Goal: Task Accomplishment & Management: Use online tool/utility

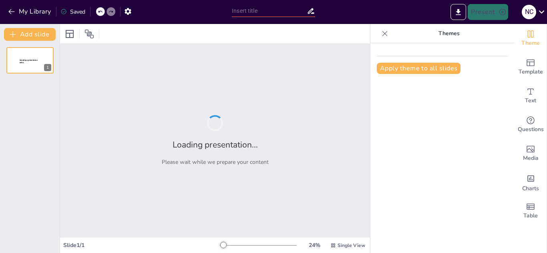
type input "El Arte como Espejo de la Humanidad"
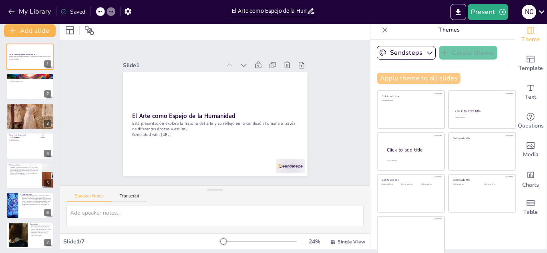
scroll to position [5, 0]
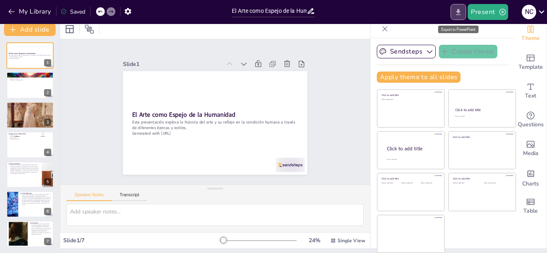
click at [462, 14] on icon "Export to PowerPoint" at bounding box center [458, 12] width 8 height 8
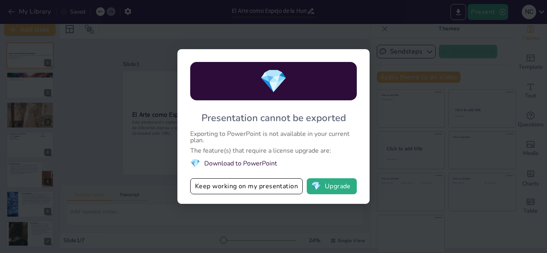
click at [418, 71] on div "💎 Presentation cannot be exported Exporting to PowerPoint is not available in y…" at bounding box center [273, 126] width 547 height 253
click at [136, 84] on div "💎 Presentation cannot be exported Exporting to PowerPoint is not available in y…" at bounding box center [273, 126] width 547 height 253
click at [239, 185] on button "Keep working on my presentation" at bounding box center [246, 187] width 113 height 16
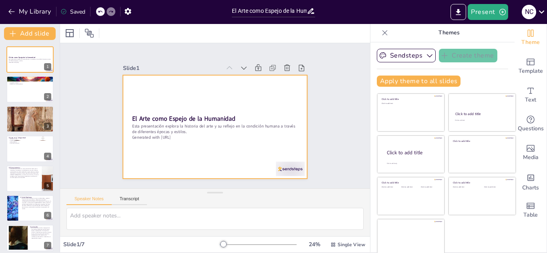
scroll to position [0, 0]
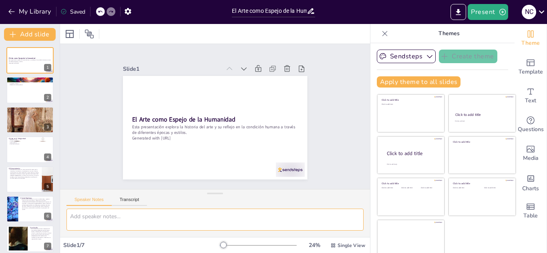
click at [160, 237] on div "Slide 1 El Arte como Espejo de la Humanidad Esta presentación explora la histor…" at bounding box center [215, 138] width 310 height 229
click at [464, 10] on button "Export to PowerPoint" at bounding box center [458, 12] width 16 height 16
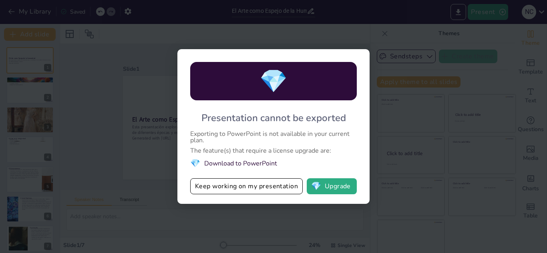
click at [403, 96] on div "💎 Presentation cannot be exported Exporting to PowerPoint is not available in y…" at bounding box center [273, 126] width 547 height 253
click at [265, 184] on button "Keep working on my presentation" at bounding box center [246, 187] width 113 height 16
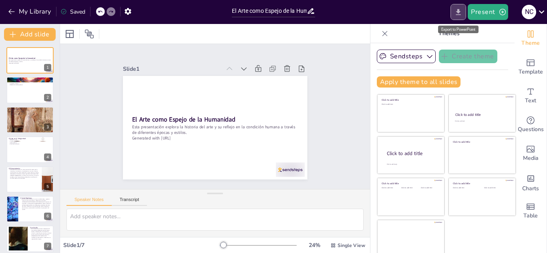
click at [456, 15] on icon "Export to PowerPoint" at bounding box center [458, 12] width 8 height 8
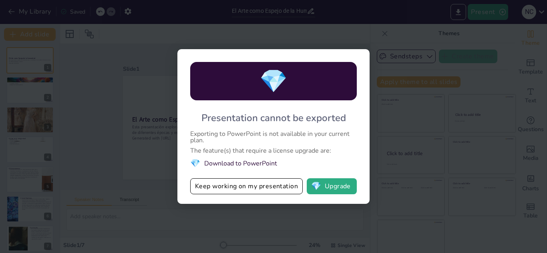
click at [390, 149] on div "💎 Presentation cannot be exported Exporting to PowerPoint is not available in y…" at bounding box center [273, 126] width 547 height 253
click at [226, 191] on button "Keep working on my presentation" at bounding box center [246, 187] width 113 height 16
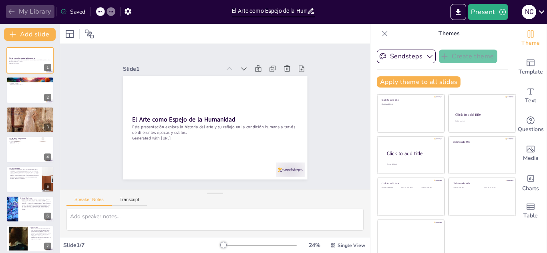
click at [8, 10] on icon "button" at bounding box center [12, 12] width 8 height 8
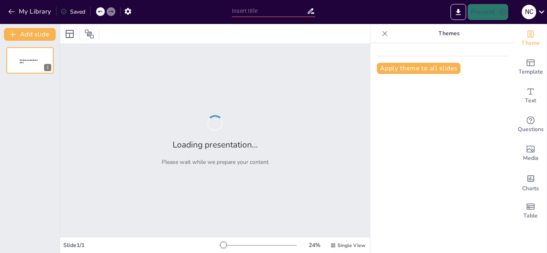
type input "La Narrativa y sus Elementos: Un Enfoque Integral"
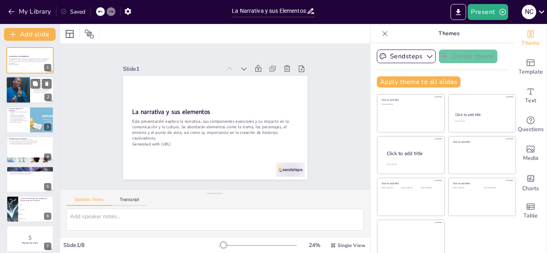
checkbox input "true"
click at [33, 97] on div at bounding box center [30, 90] width 48 height 27
type textarea "La trama es esencial, ya que establece la base sobre la cual se construye la hi…"
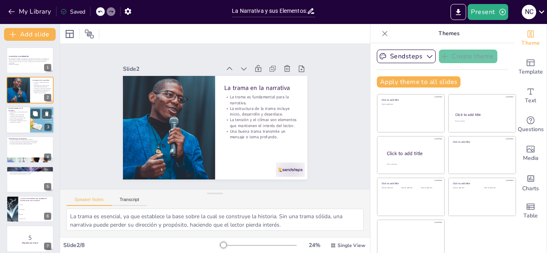
checkbox input "true"
click at [35, 133] on div at bounding box center [42, 119] width 77 height 27
type textarea "Los personajes son el medio a través del cual el lector se conecta emocionalmen…"
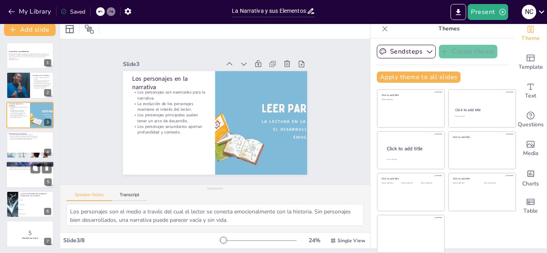
scroll to position [35, 0]
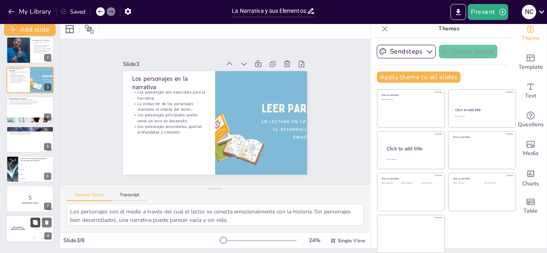
checkbox input "true"
click at [39, 227] on button at bounding box center [35, 223] width 10 height 10
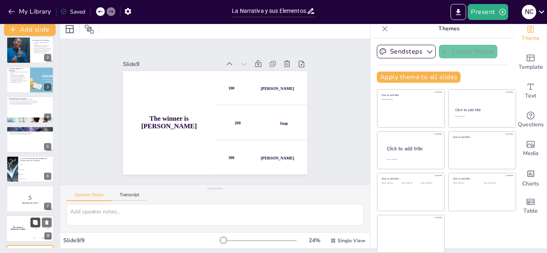
scroll to position [65, 0]
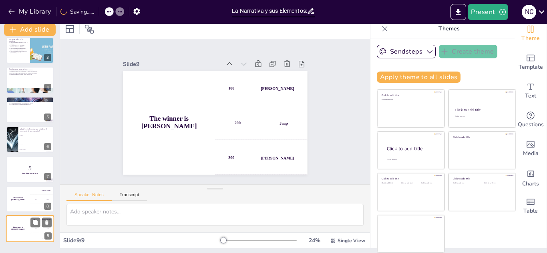
checkbox input "true"
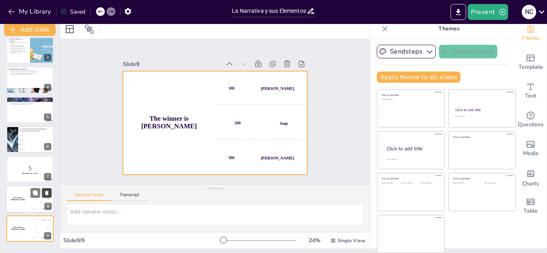
checkbox input "true"
drag, startPoint x: 28, startPoint y: 220, endPoint x: 47, endPoint y: 226, distance: 20.3
click at [47, 226] on button at bounding box center [47, 223] width 10 height 10
checkbox input "true"
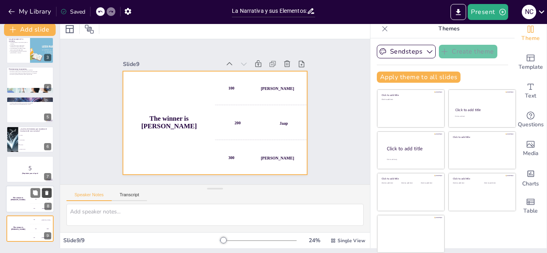
checkbox input "true"
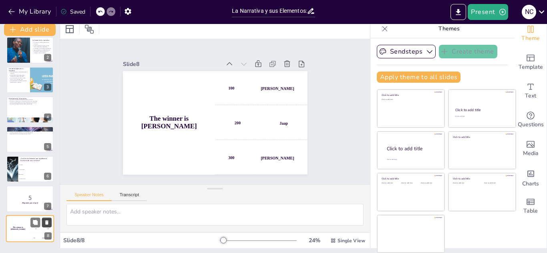
checkbox input "true"
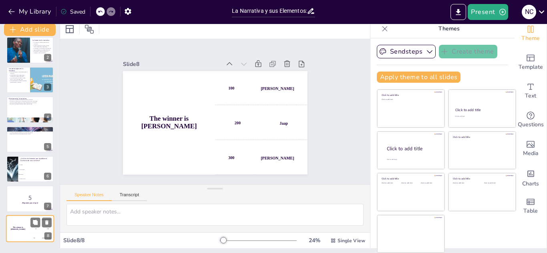
checkbox input "true"
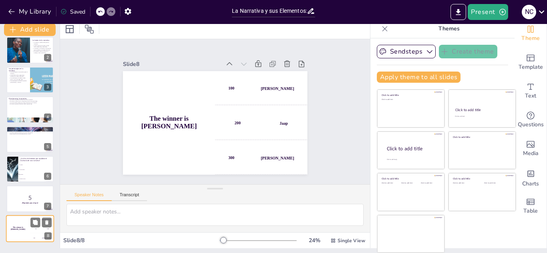
checkbox input "true"
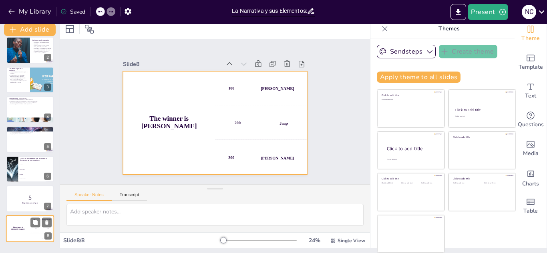
checkbox input "true"
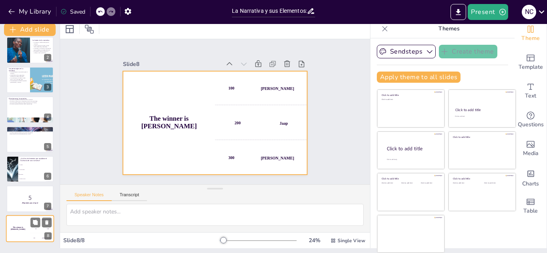
checkbox input "true"
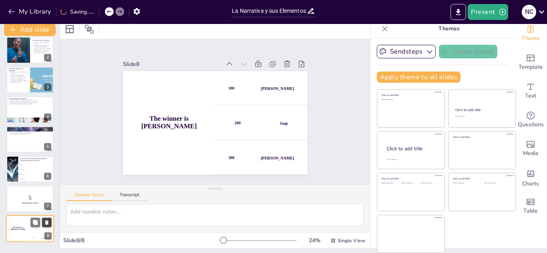
click at [51, 220] on button at bounding box center [47, 223] width 10 height 10
checkbox input "true"
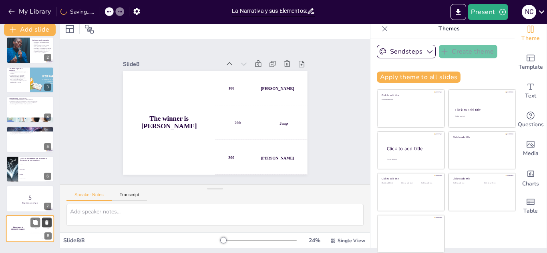
scroll to position [6, 0]
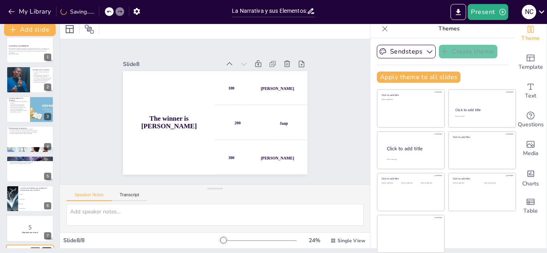
checkbox input "true"
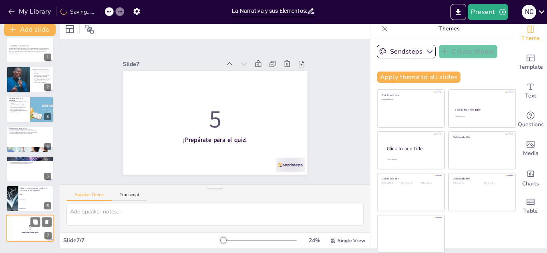
checkbox input "true"
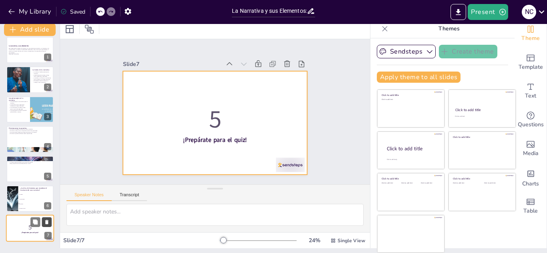
checkbox input "true"
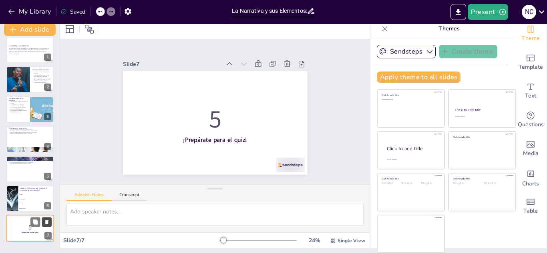
click at [47, 220] on icon at bounding box center [47, 223] width 6 height 6
type textarea "La respuesta correcta es "El entorno". Este elemento establece el escenario de …"
checkbox input "true"
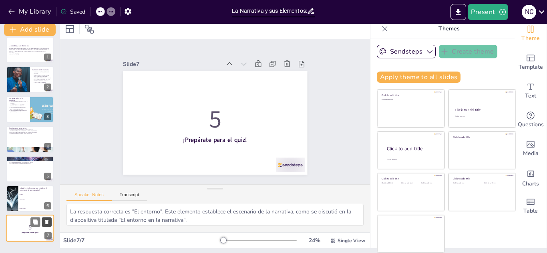
checkbox input "true"
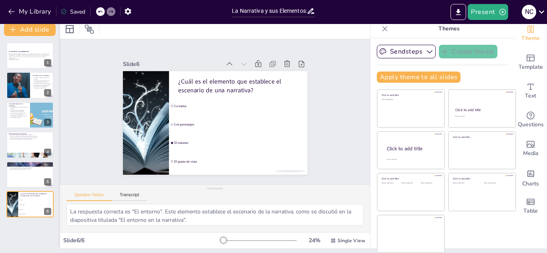
checkbox input "true"
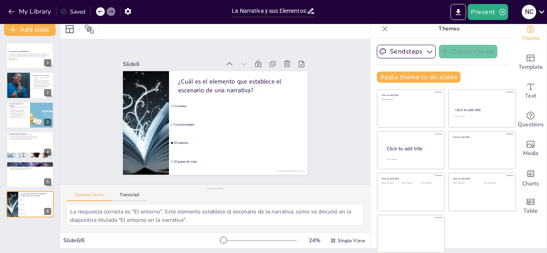
checkbox input "true"
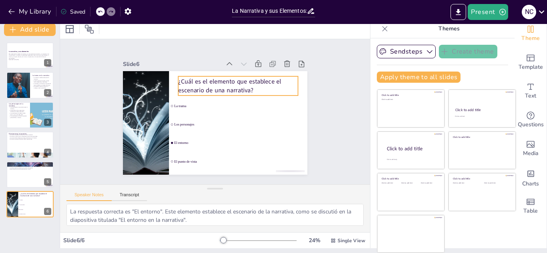
checkbox input "true"
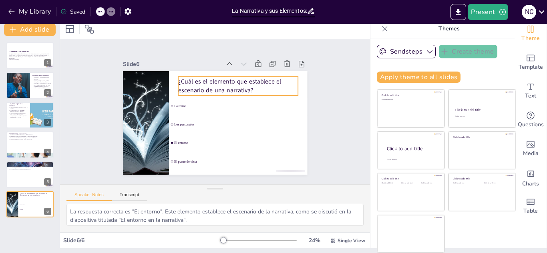
checkbox input "true"
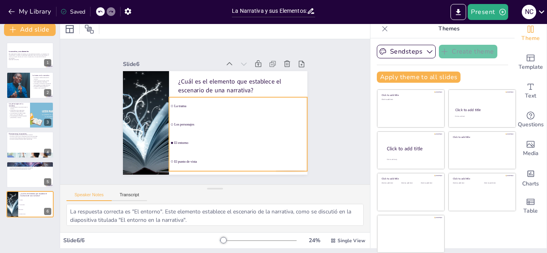
checkbox input "true"
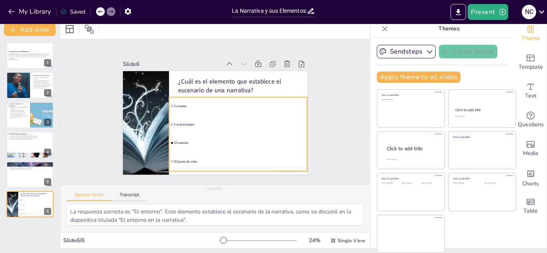
checkbox input "true"
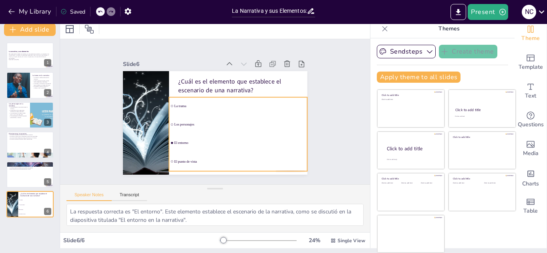
checkbox input "true"
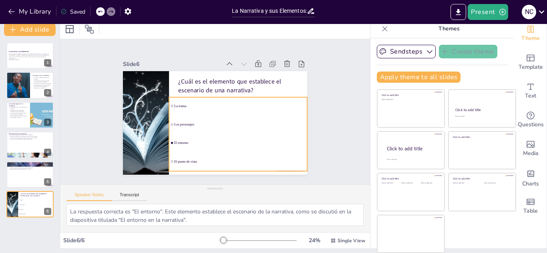
checkbox input "true"
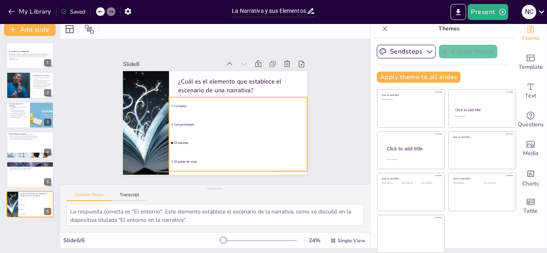
checkbox input "true"
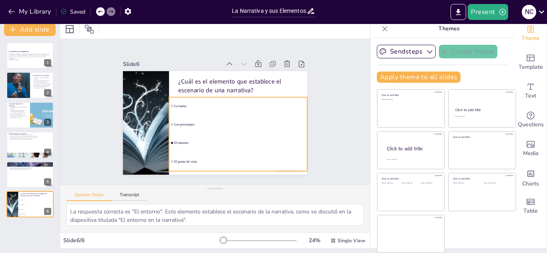
checkbox input "true"
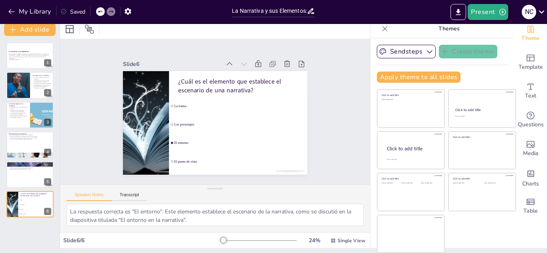
checkbox input "true"
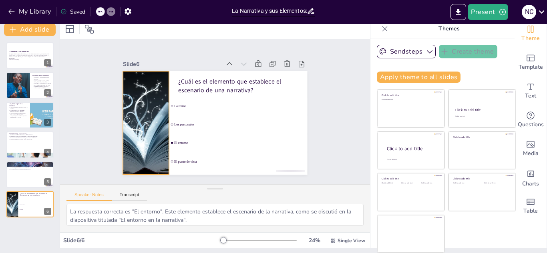
checkbox input "true"
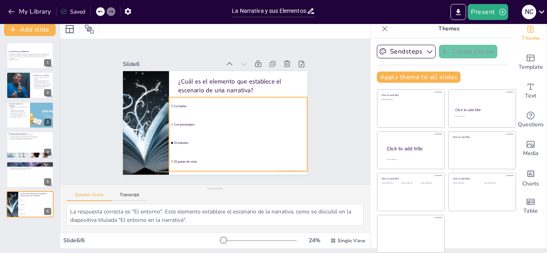
checkbox input "true"
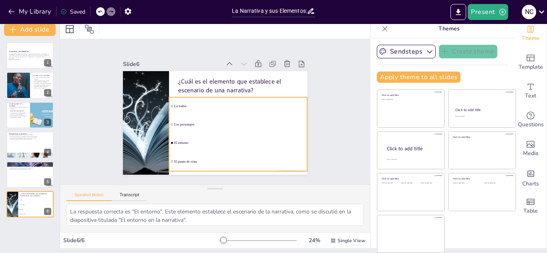
checkbox input "true"
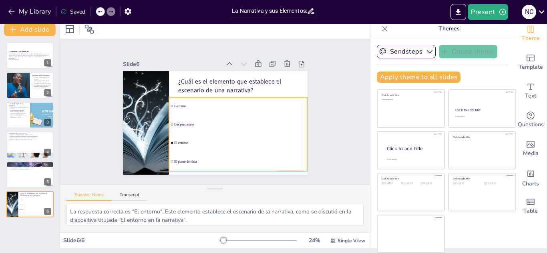
checkbox input "true"
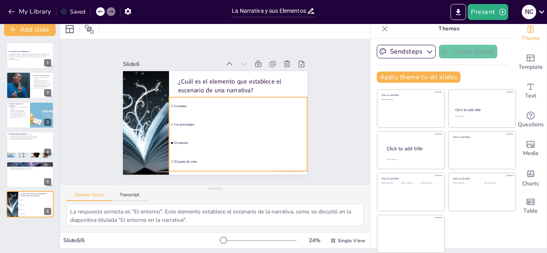
checkbox input "true"
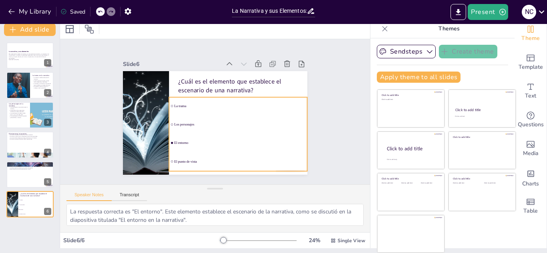
checkbox input "true"
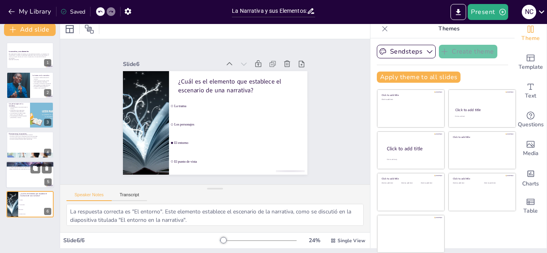
checkbox input "true"
click at [15, 183] on div at bounding box center [30, 174] width 48 height 27
type textarea "La perspectiva es fundamental, ya que influye en cómo el lector interpreta la h…"
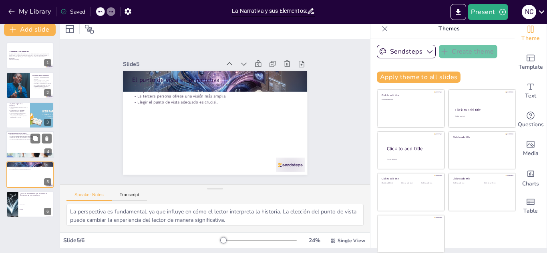
checkbox input "true"
click at [29, 143] on div at bounding box center [30, 144] width 48 height 27
type textarea "El entorno es fundamental, ya que proporciona el contexto en el que los persona…"
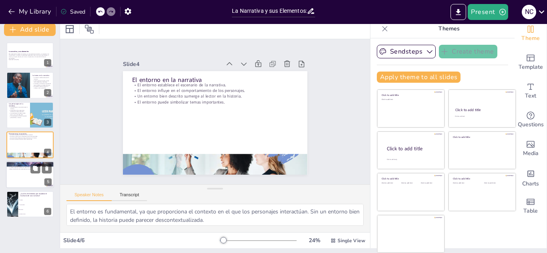
checkbox input "true"
click at [22, 174] on div at bounding box center [30, 174] width 48 height 27
type textarea "La perspectiva es fundamental, ya que influye en cómo el lector interpreta la h…"
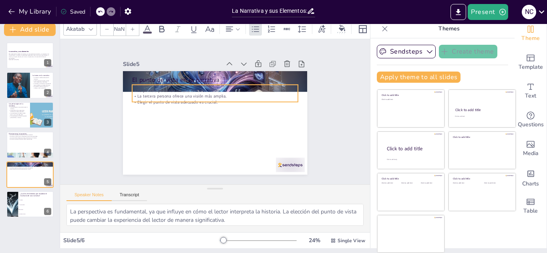
checkbox input "true"
type input "32"
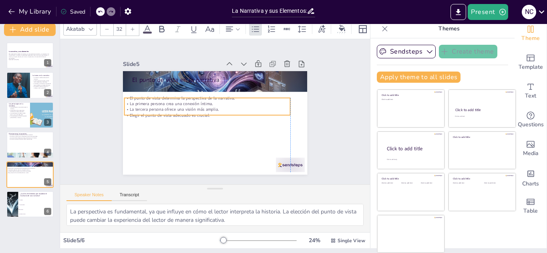
drag, startPoint x: 153, startPoint y: 98, endPoint x: 146, endPoint y: 111, distance: 14.7
click at [146, 113] on p "Elegir el punto de vista adecuado es crucial." at bounding box center [207, 116] width 166 height 6
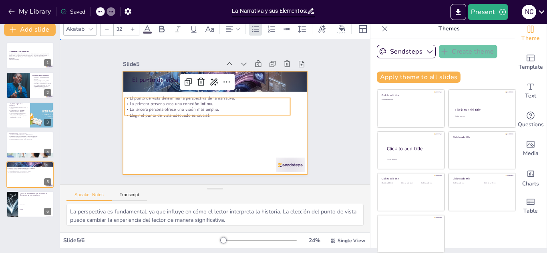
click at [167, 147] on div at bounding box center [215, 123] width 184 height 104
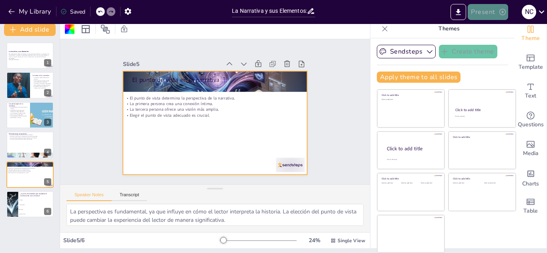
click at [480, 12] on button "Present" at bounding box center [488, 12] width 40 height 16
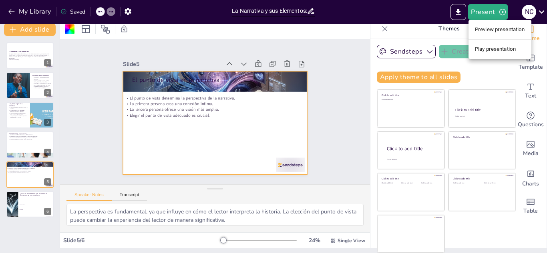
click at [463, 13] on div at bounding box center [273, 126] width 547 height 253
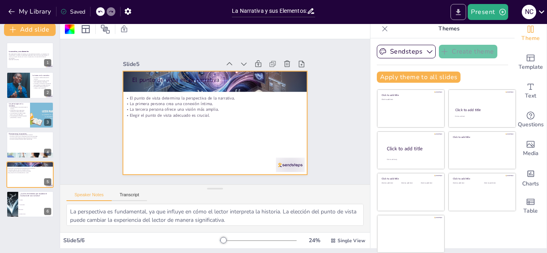
click at [460, 13] on icon "Export to PowerPoint" at bounding box center [458, 12] width 8 height 8
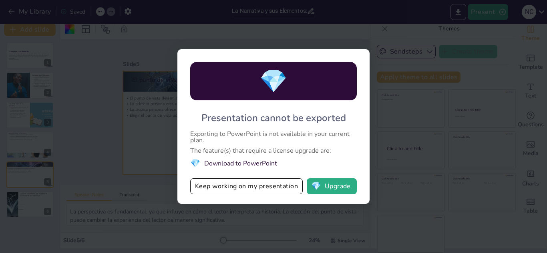
click at [249, 164] on li "💎 Download to PowerPoint" at bounding box center [273, 163] width 167 height 11
click at [211, 161] on li "💎 Download to PowerPoint" at bounding box center [273, 163] width 167 height 11
click at [246, 189] on button "Keep working on my presentation" at bounding box center [246, 187] width 113 height 16
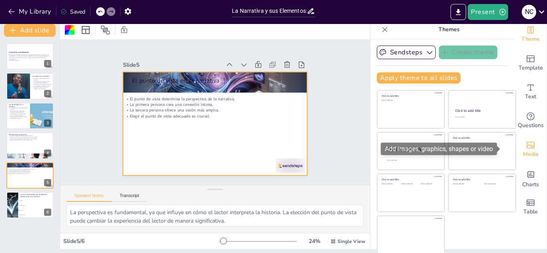
scroll to position [5, 0]
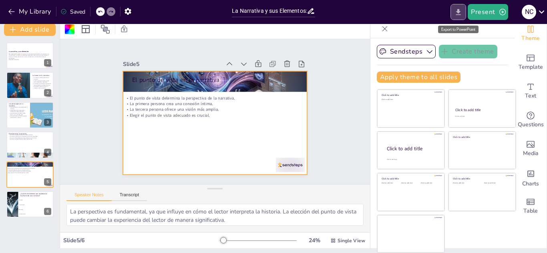
click at [454, 18] on button "Export to PowerPoint" at bounding box center [458, 12] width 16 height 16
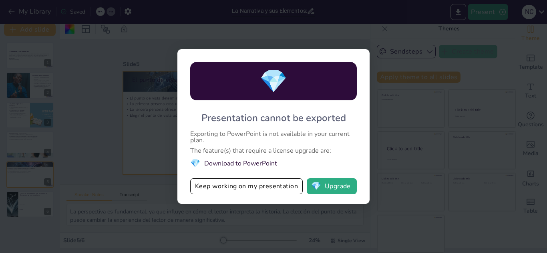
click at [392, 72] on div "💎 Presentation cannot be exported Exporting to PowerPoint is not available in y…" at bounding box center [273, 126] width 547 height 253
click at [255, 189] on button "Keep working on my presentation" at bounding box center [246, 187] width 113 height 16
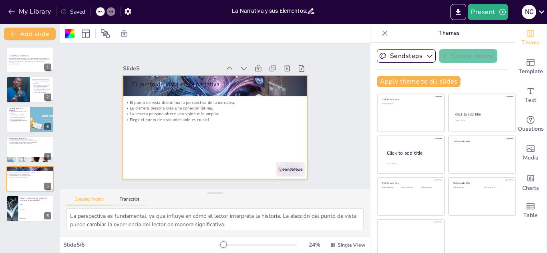
scroll to position [0, 0]
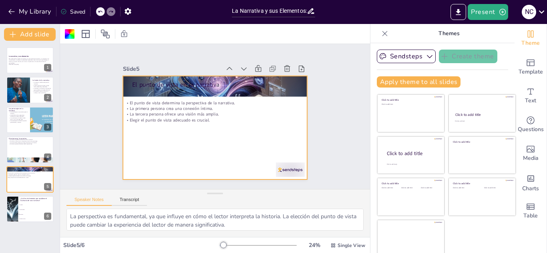
checkbox input "true"
click at [6, 7] on button "My Library" at bounding box center [30, 11] width 48 height 13
